Goal: Task Accomplishment & Management: Manage account settings

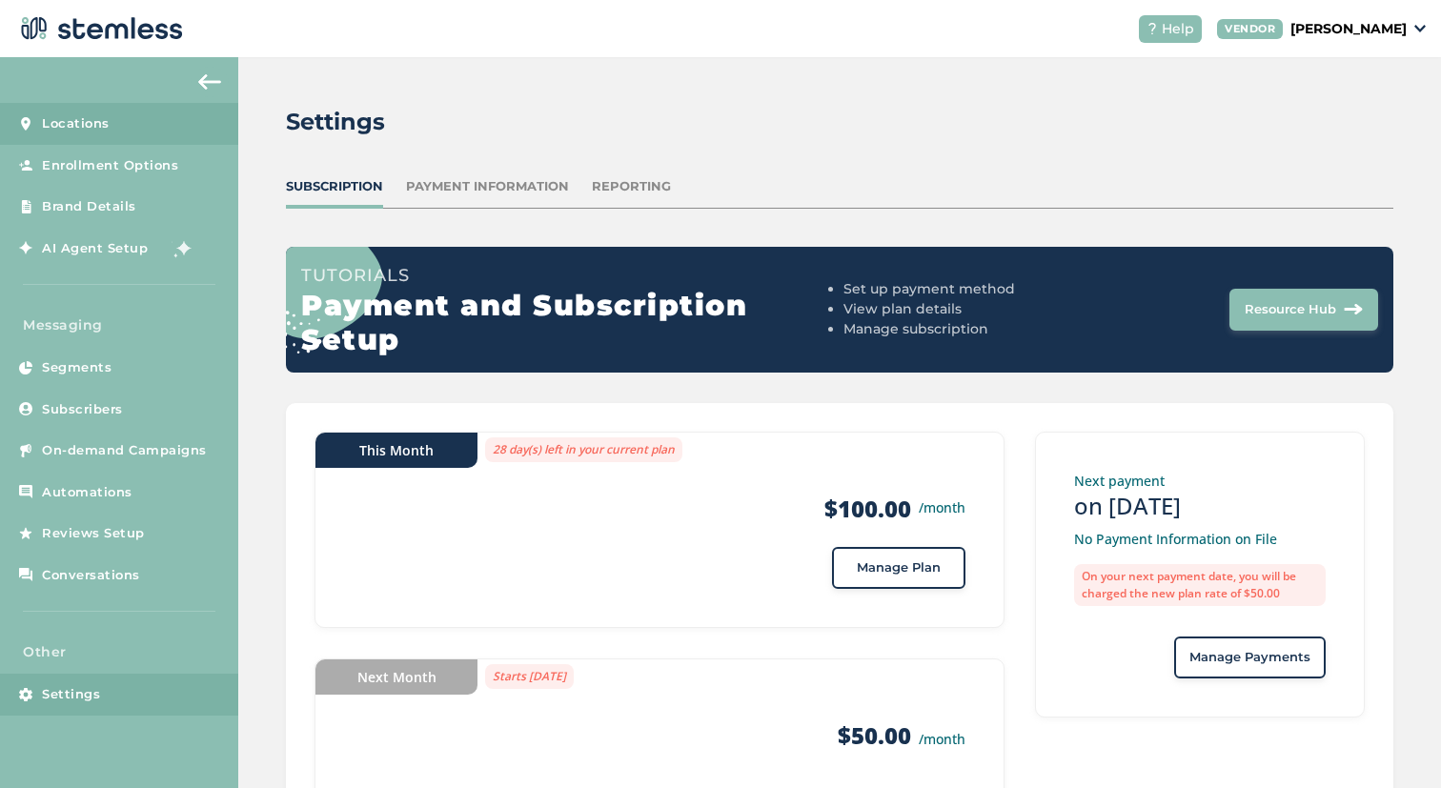
click at [51, 123] on span "Locations" at bounding box center [76, 123] width 68 height 19
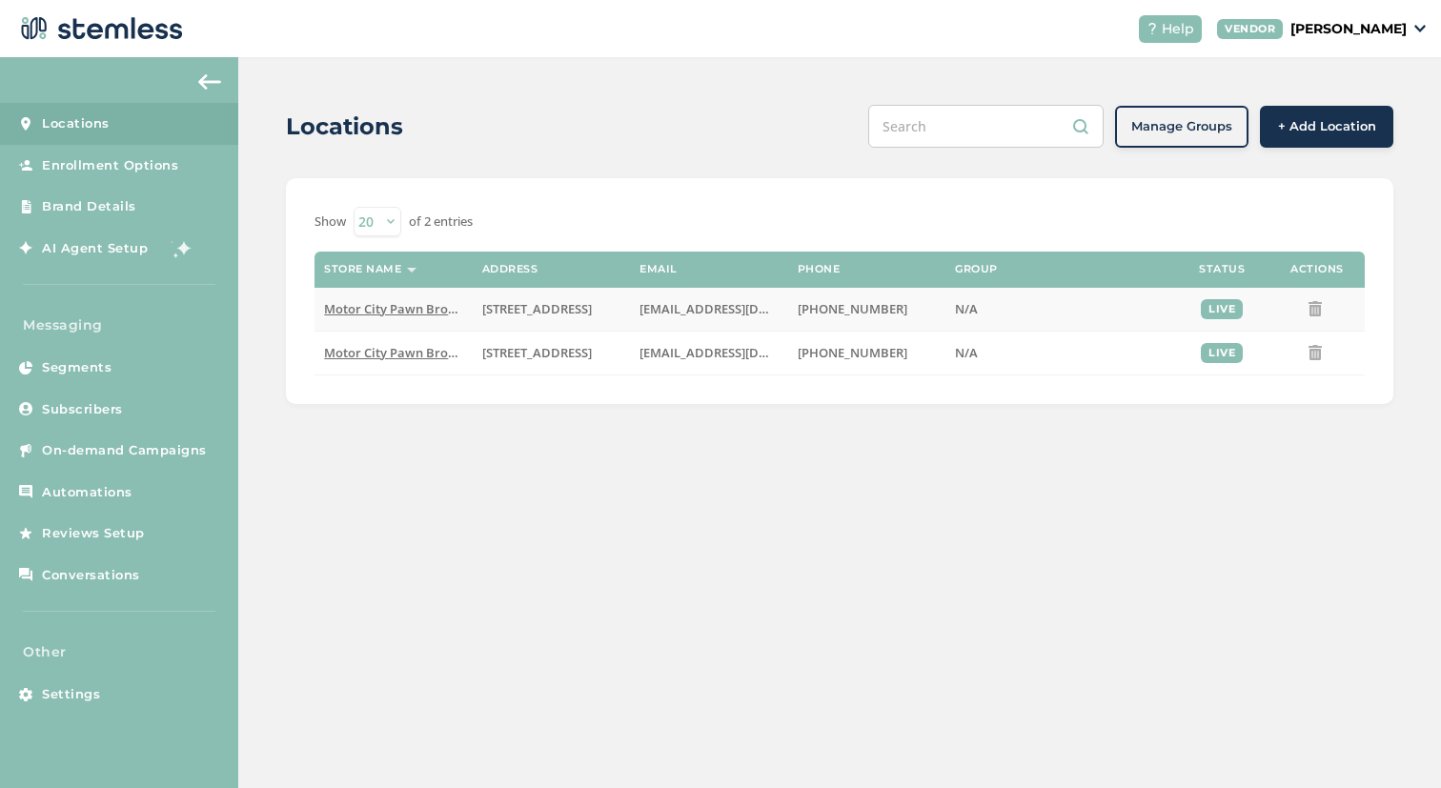
click at [304, 307] on span "Motor City Pawn Brokers" at bounding box center [398, 308] width 149 height 17
click at [304, 348] on span "Motor City Pawn Brokers - Lansing Store" at bounding box center [443, 352] width 238 height 17
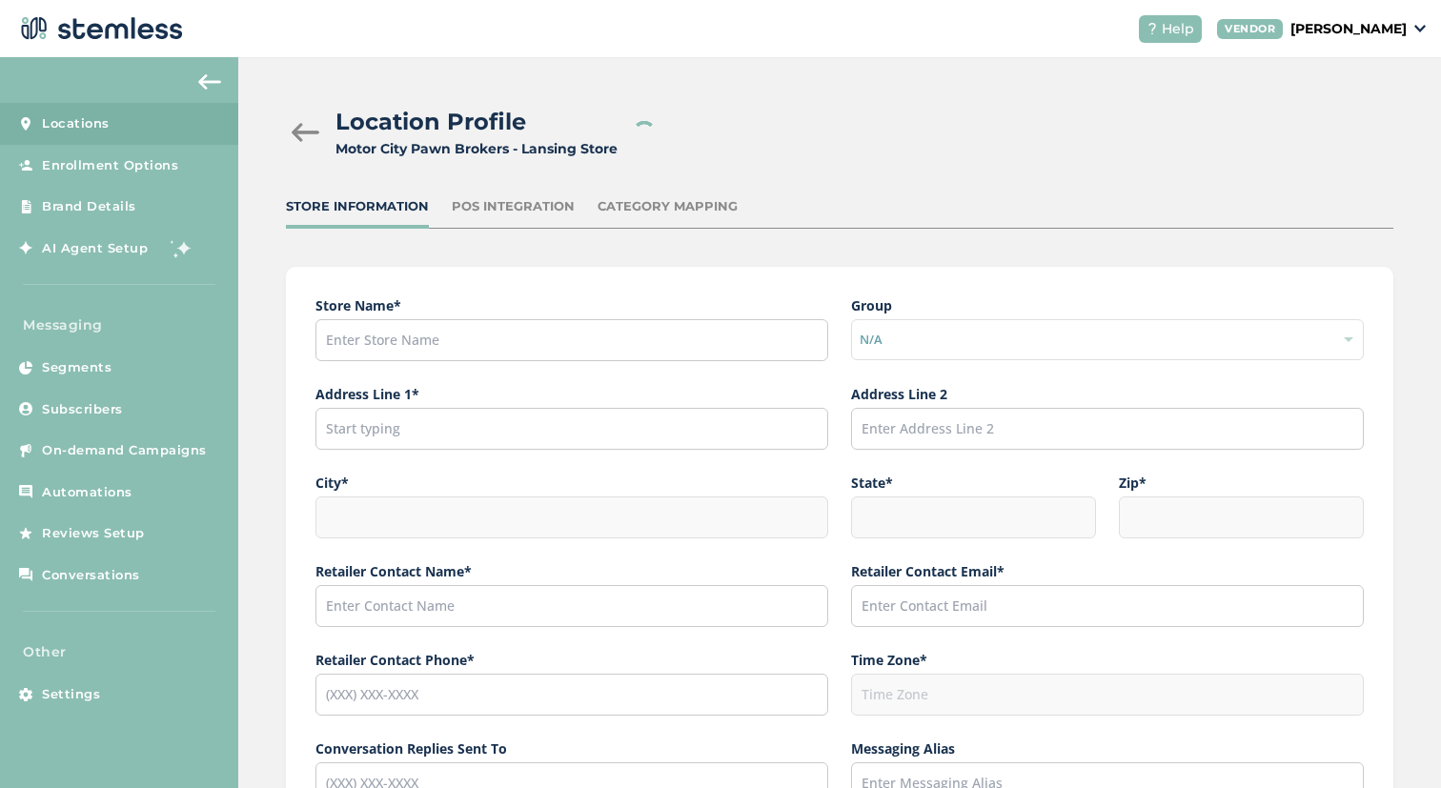
type input "Motor City Pawn Brokers - Lansing Store"
type input "[STREET_ADDRESS]"
type input "[GEOGRAPHIC_DATA]"
type input "MI"
type input "48203"
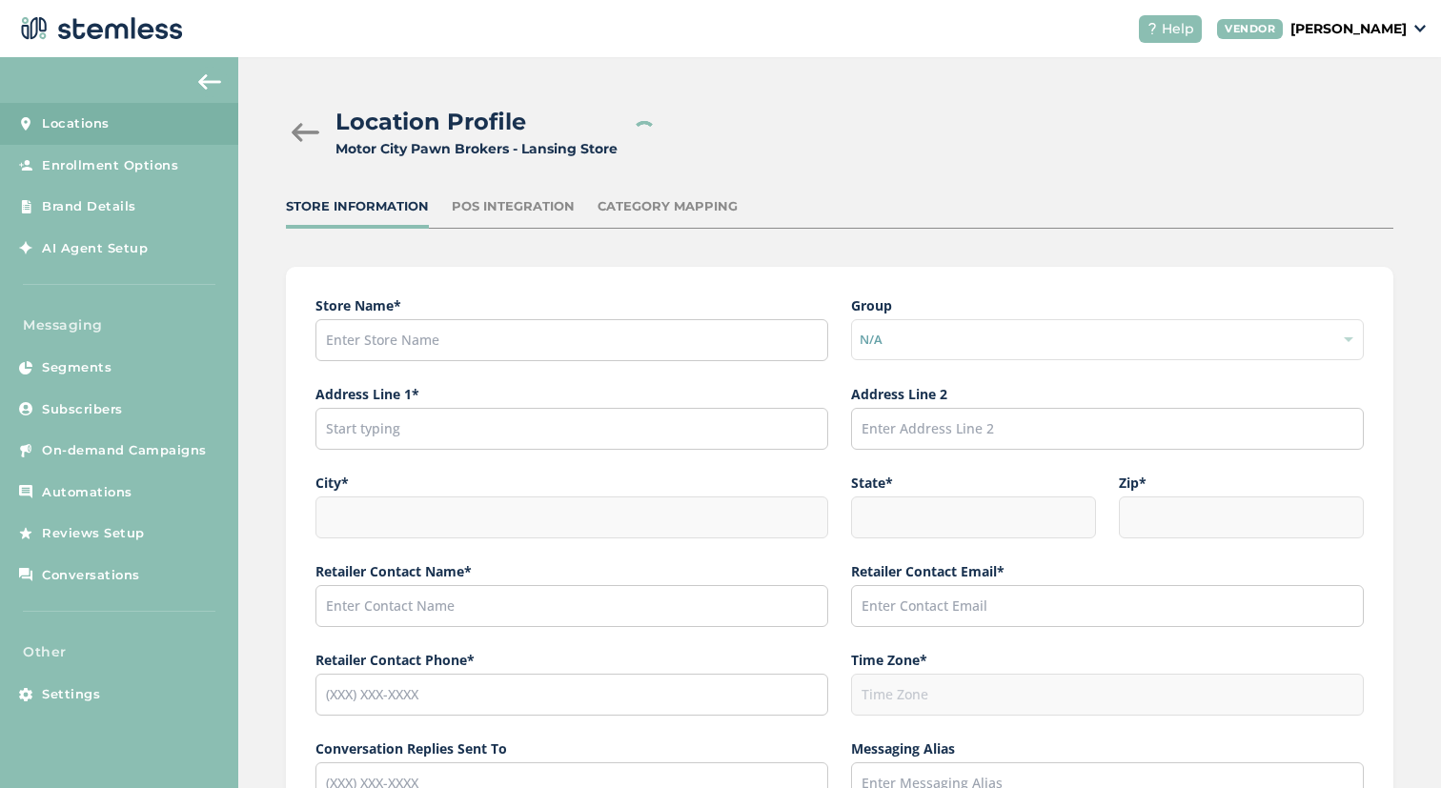
type input "[PERSON_NAME]"
type input "[EMAIL_ADDRESS][DOMAIN_NAME]"
type input "[PHONE_NUMBER]"
type input "America/[GEOGRAPHIC_DATA]"
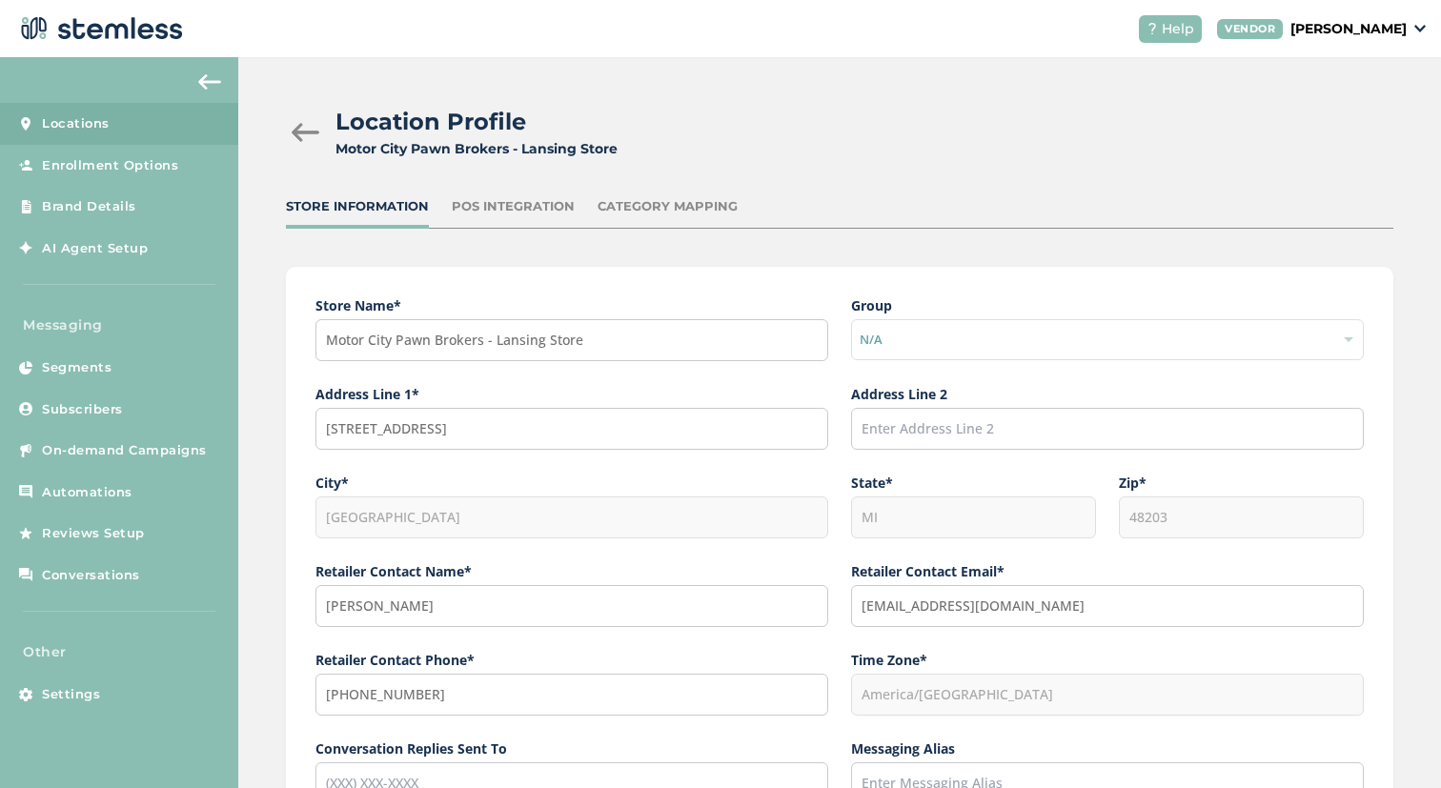
click at [304, 129] on div at bounding box center [305, 132] width 38 height 19
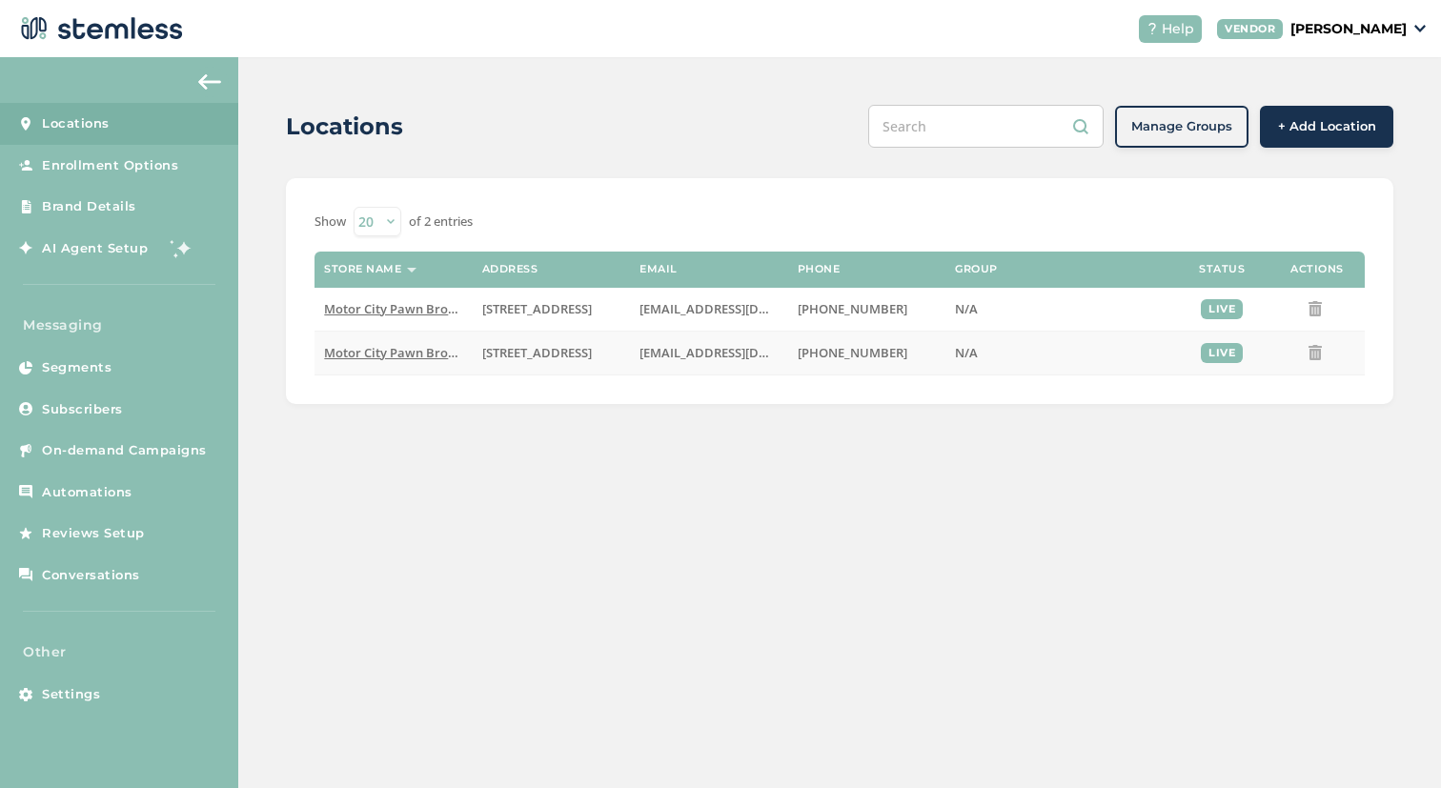
click at [304, 341] on td "Motor City Pawn Brokers - Lansing Store" at bounding box center [392, 353] width 157 height 44
click at [304, 305] on span "Motor City Pawn Brokers" at bounding box center [398, 308] width 149 height 17
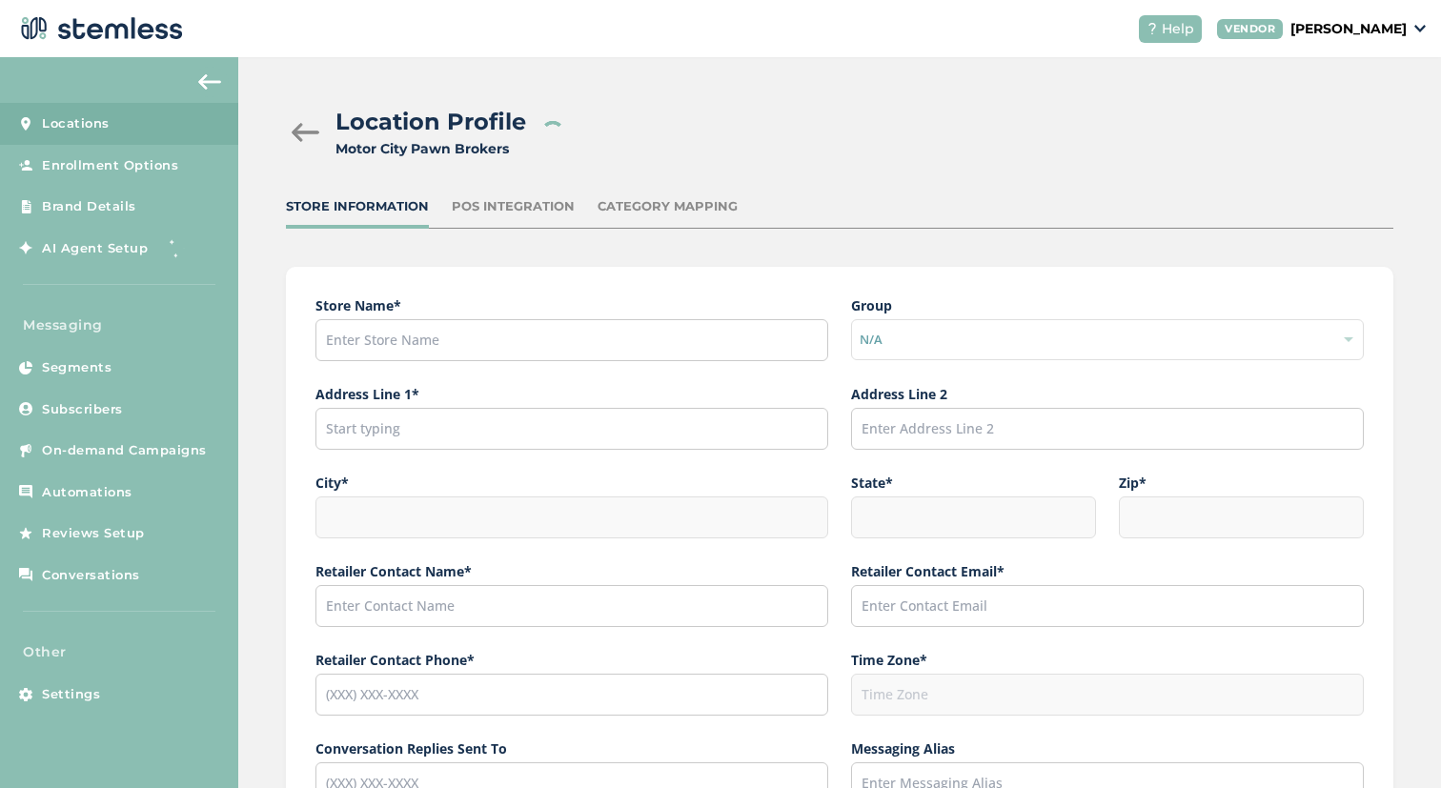
type input "Motor City Pawn Brokers"
type input "[STREET_ADDRESS]"
type input "[GEOGRAPHIC_DATA]"
type input "MI"
type input "48203"
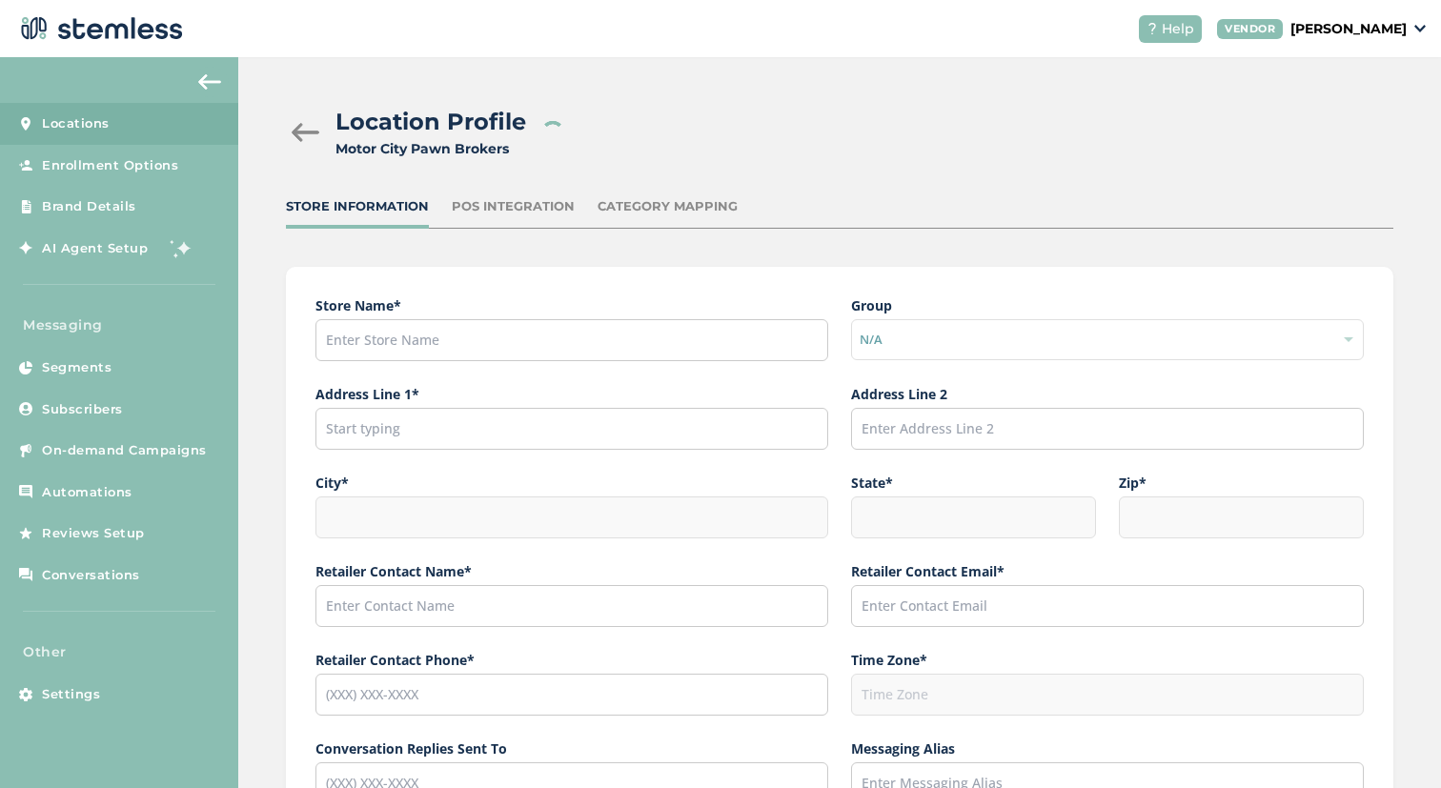
type input "[PERSON_NAME]"
type input "[EMAIL_ADDRESS][DOMAIN_NAME]"
type input "[PHONE_NUMBER]"
type input "America/[GEOGRAPHIC_DATA]"
type input "Motor City Pawn Brokers"
